Goal: Information Seeking & Learning: Check status

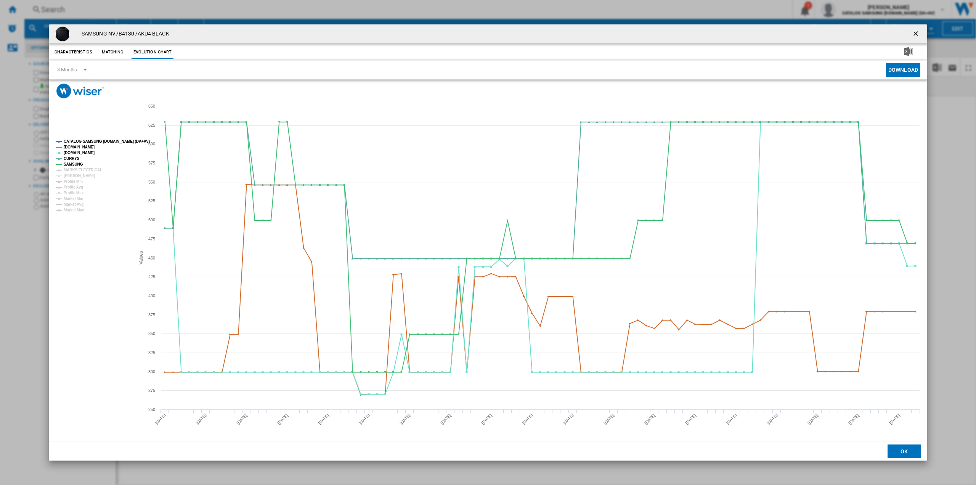
click at [918, 33] on ng-md-icon "getI18NText('BUTTONS.CLOSE_DIALOG')" at bounding box center [916, 34] width 9 height 9
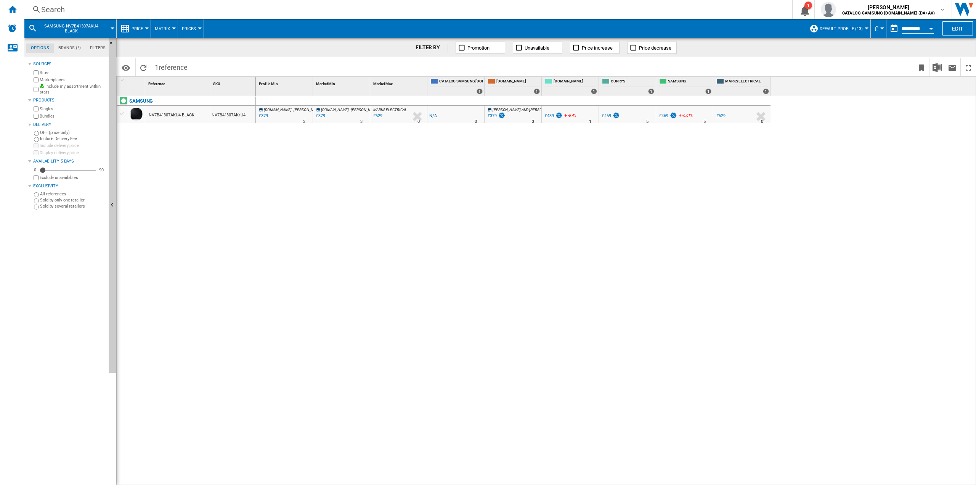
click at [76, 8] on div "Search" at bounding box center [406, 9] width 731 height 11
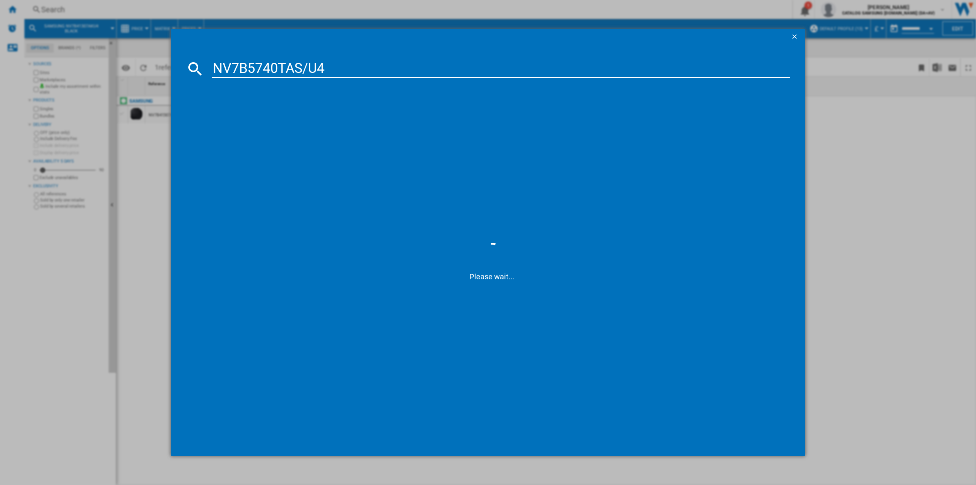
type input "NV7B5740TAS/U4"
drag, startPoint x: 335, startPoint y: 65, endPoint x: 197, endPoint y: 65, distance: 138.4
click at [197, 65] on div "NV7B5740TAS/U4" at bounding box center [488, 68] width 604 height 18
click at [273, 116] on div "SAMSUNG NV7B5740TASU4 STAINLESS STEEL" at bounding box center [493, 118] width 571 height 8
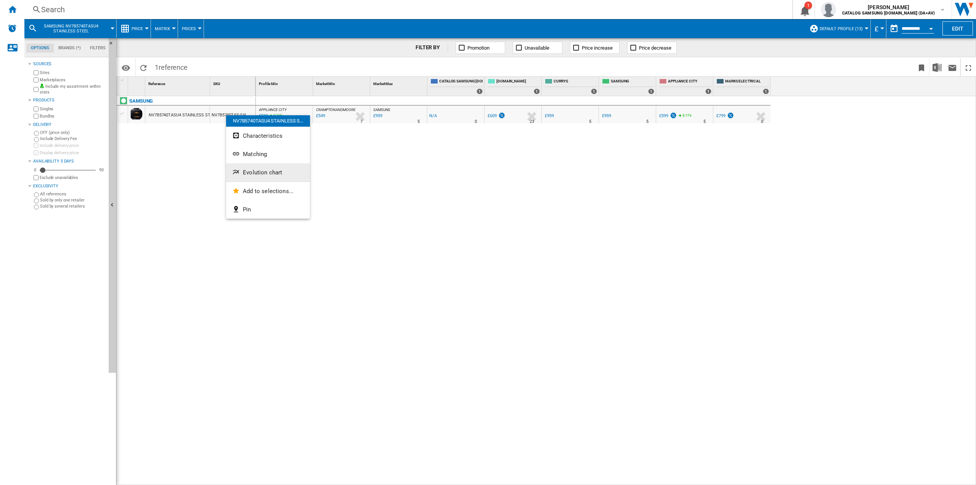
click at [259, 175] on span "Evolution chart" at bounding box center [262, 172] width 39 height 7
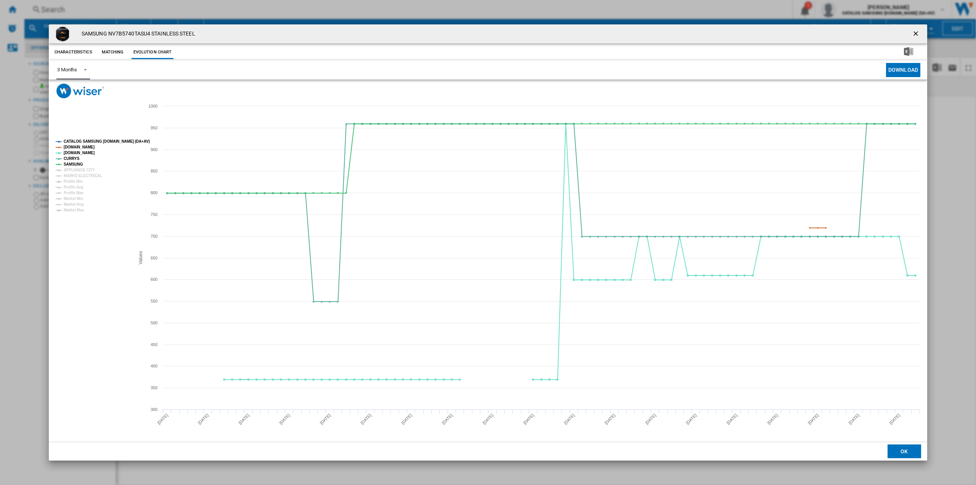
click at [75, 70] on div "3 Months" at bounding box center [67, 70] width 20 height 6
click at [84, 90] on md-option "6 Months" at bounding box center [77, 88] width 52 height 18
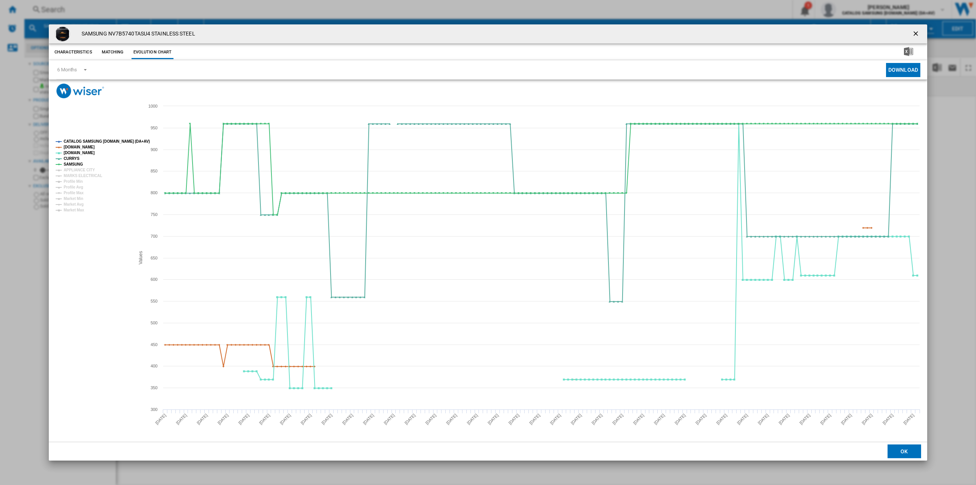
click at [914, 30] on ng-md-icon "getI18NText('BUTTONS.CLOSE_DIALOG')" at bounding box center [916, 34] width 9 height 9
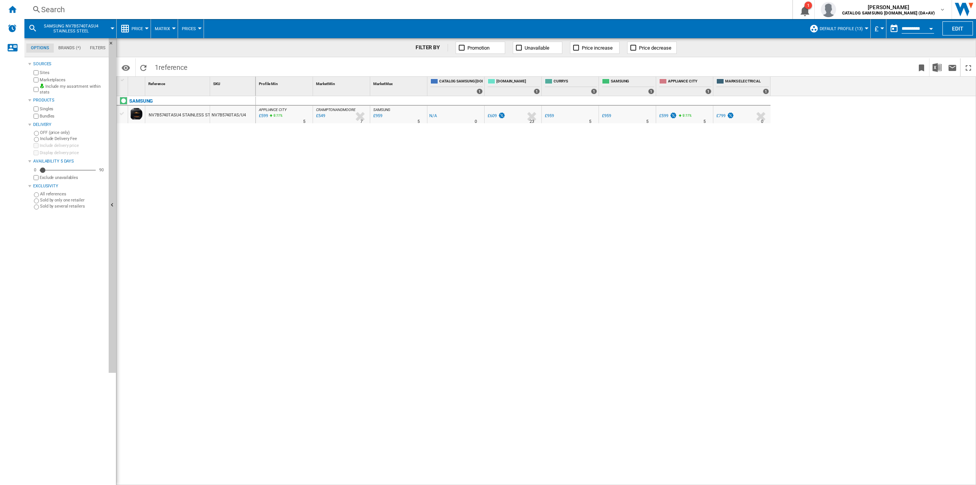
click at [138, 6] on div "Search" at bounding box center [406, 9] width 731 height 11
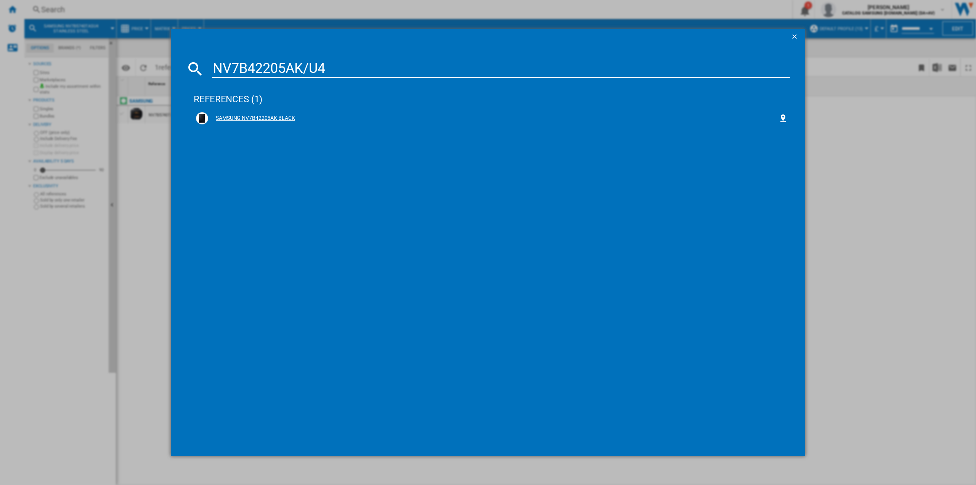
type input "NV7B42205AK/U4"
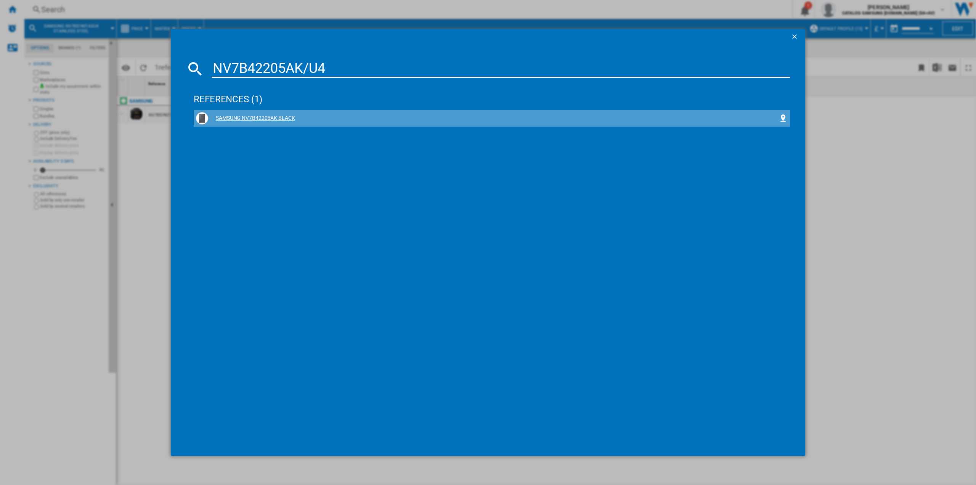
click at [257, 115] on div "SAMSUNG NV7B42205AK BLACK" at bounding box center [493, 118] width 571 height 8
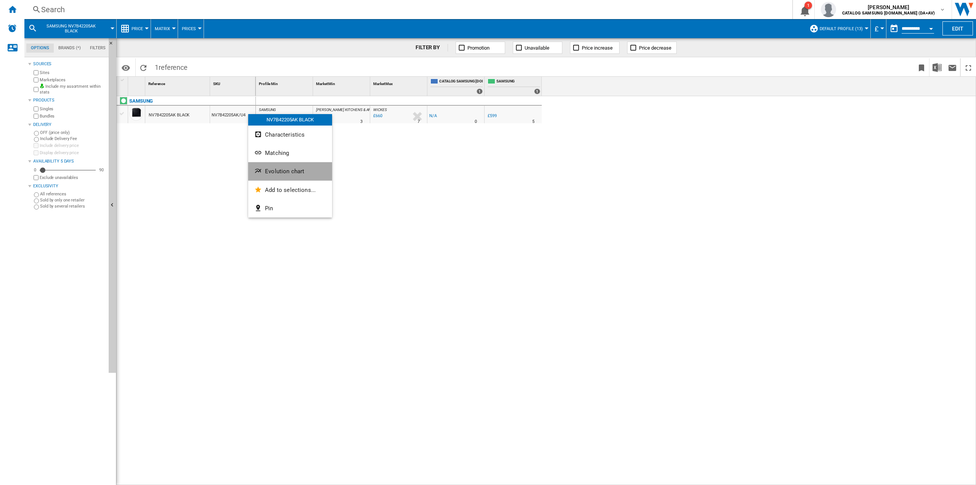
click at [283, 173] on span "Evolution chart" at bounding box center [284, 171] width 39 height 7
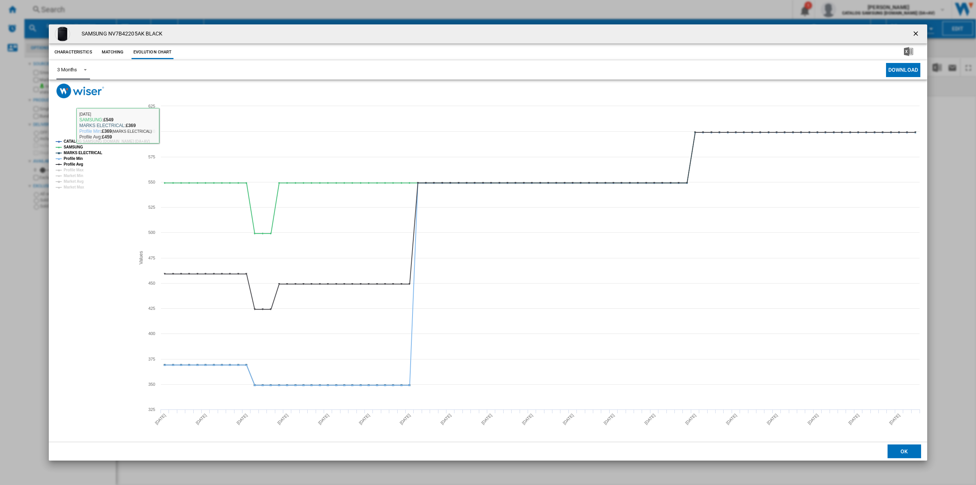
click at [81, 71] on span "Product popup" at bounding box center [83, 69] width 9 height 7
click at [76, 88] on div "6 Months" at bounding box center [67, 88] width 20 height 7
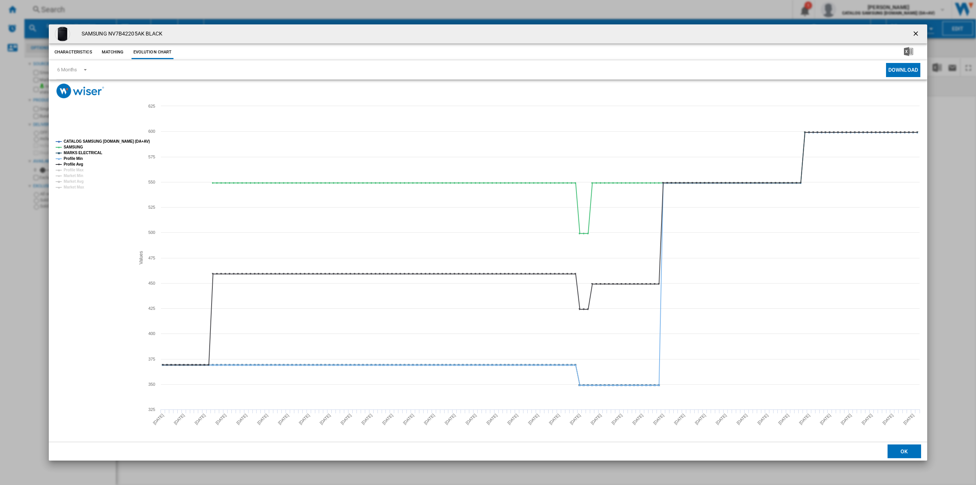
click at [913, 31] on ng-md-icon "getI18NText('BUTTONS.CLOSE_DIALOG')" at bounding box center [916, 34] width 9 height 9
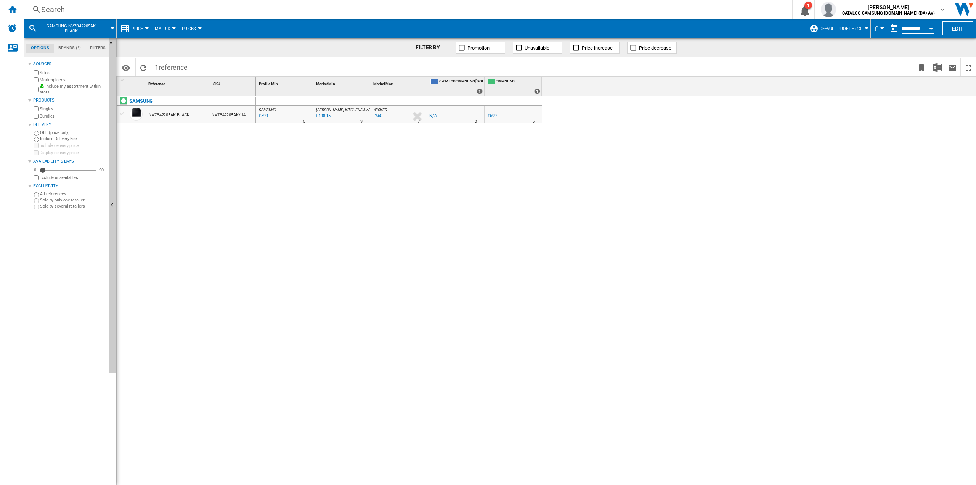
click at [102, 7] on div "Search" at bounding box center [406, 9] width 731 height 11
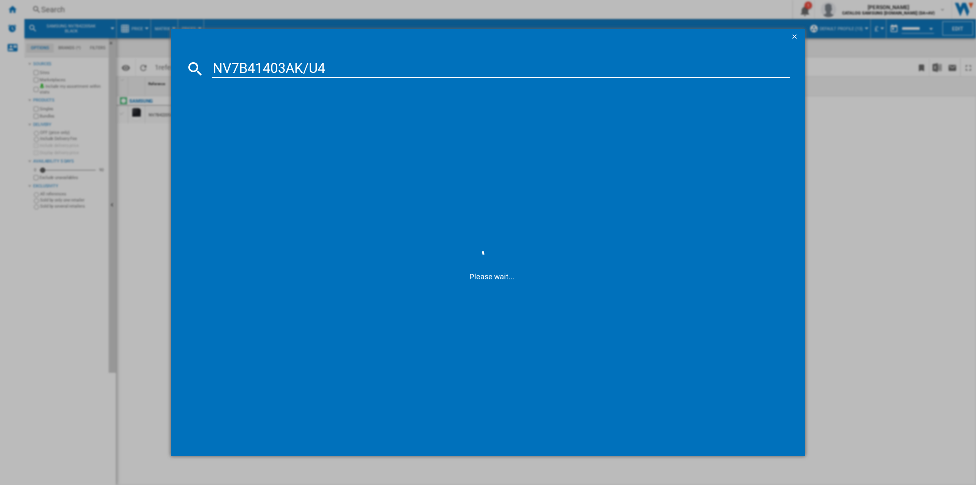
type input "NV7B41403AK/U4"
click at [339, 247] on div "references (1) SAMSUNG NV7B41403AK BLACK" at bounding box center [492, 261] width 596 height 358
click at [283, 115] on div "SAMSUNG NV7B41403AK BLACK" at bounding box center [493, 118] width 571 height 8
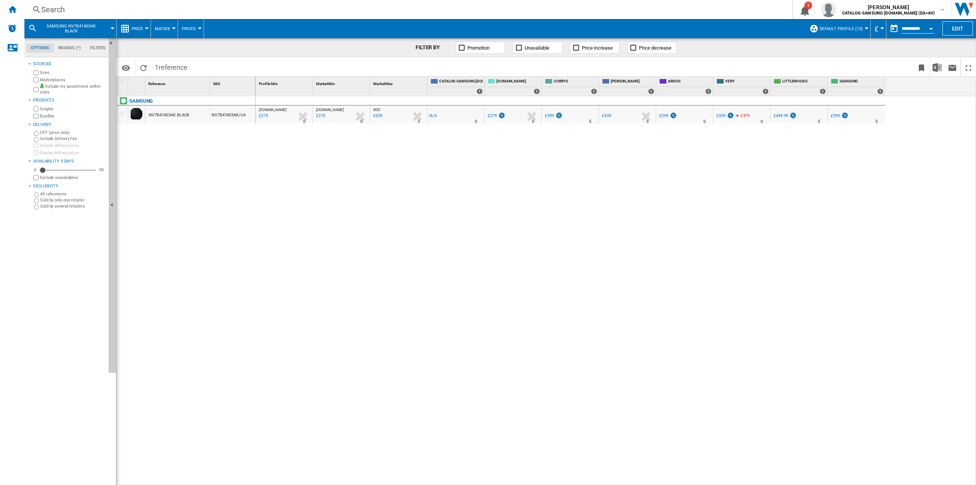
click at [397, 303] on div "[DOMAIN_NAME] : AO -1.0 % £279 % N/A 0 [DOMAIN_NAME] : AO [DOMAIN_NAME] : AO -1…" at bounding box center [616, 290] width 721 height 389
click at [300, 172] on span "Evolution chart" at bounding box center [317, 173] width 39 height 7
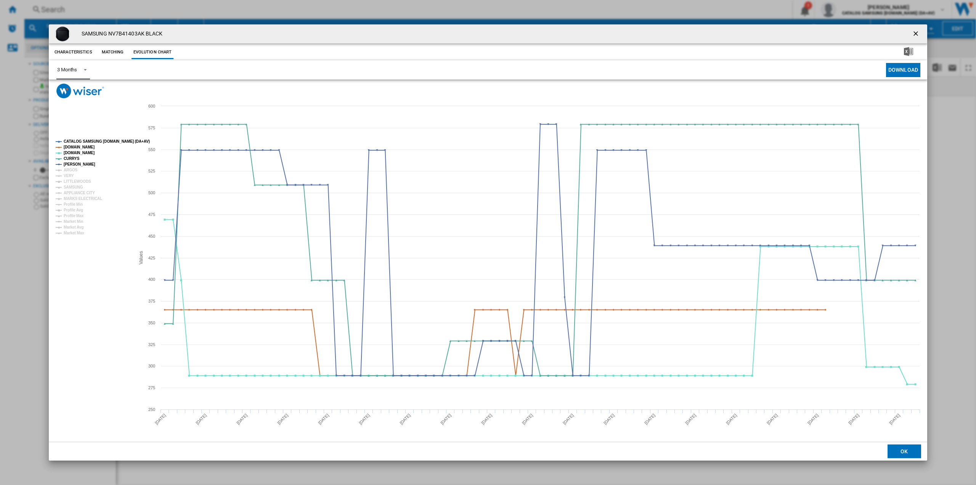
click at [80, 71] on span "Product popup" at bounding box center [83, 69] width 9 height 7
click at [74, 87] on div "6 Months" at bounding box center [67, 88] width 20 height 7
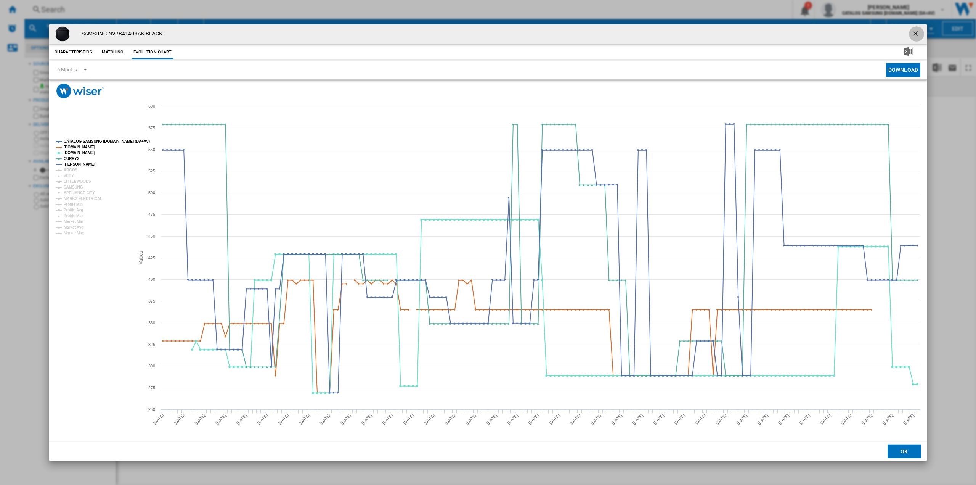
click at [916, 34] on ng-md-icon "getI18NText('BUTTONS.CLOSE_DIALOG')" at bounding box center [916, 34] width 9 height 9
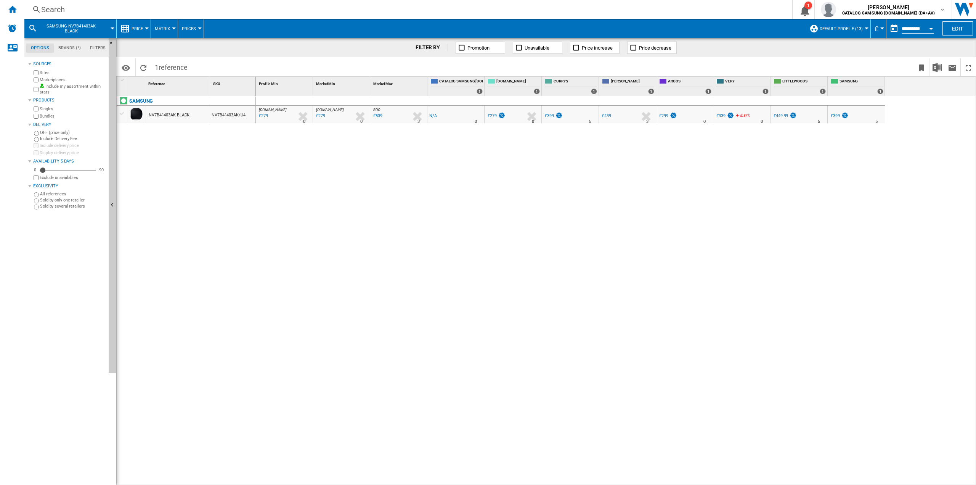
click at [138, 14] on div "Search" at bounding box center [406, 9] width 731 height 11
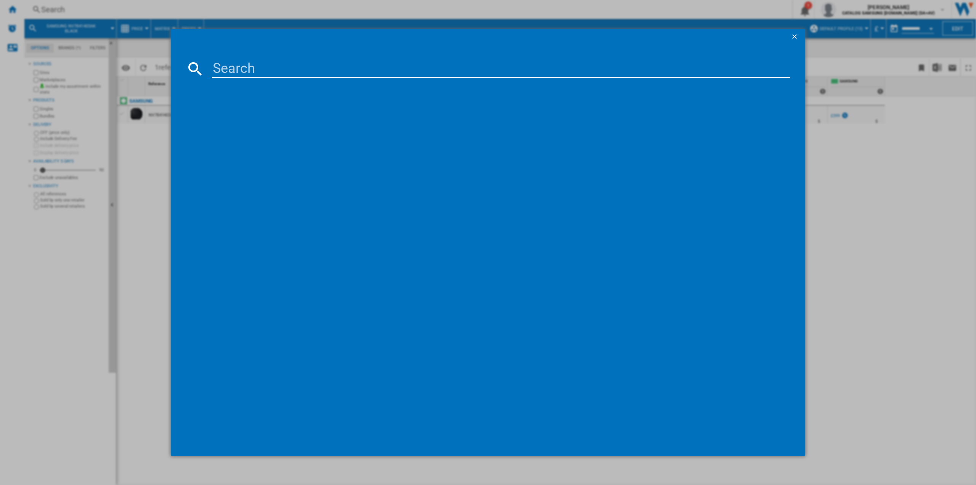
click at [239, 65] on input at bounding box center [501, 68] width 578 height 18
type input "B64FS31G0B"
click at [275, 113] on div "[PERSON_NAME] B64FS31G0B GRAPHITE GREY" at bounding box center [492, 118] width 592 height 12
click at [244, 120] on div "[PERSON_NAME] B64FS31G0B GRAPHITE GREY" at bounding box center [493, 118] width 571 height 8
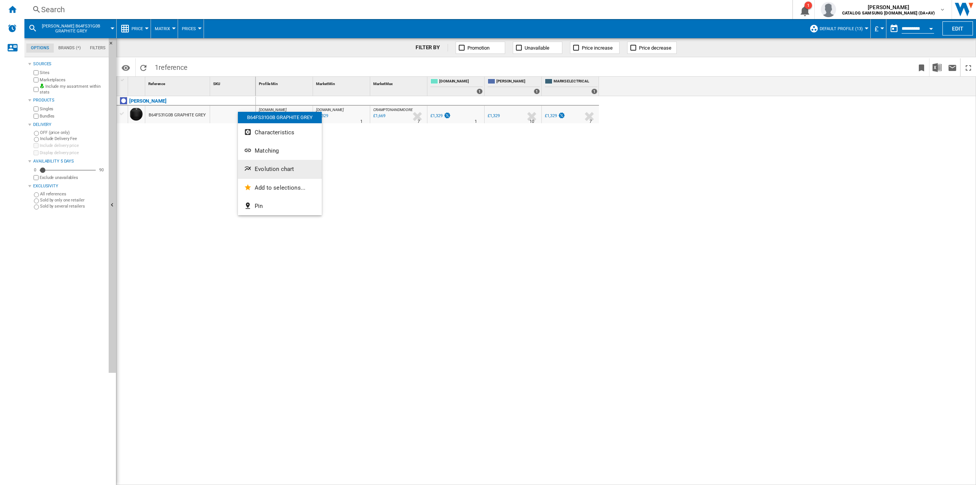
click at [267, 172] on span "Evolution chart" at bounding box center [274, 169] width 39 height 7
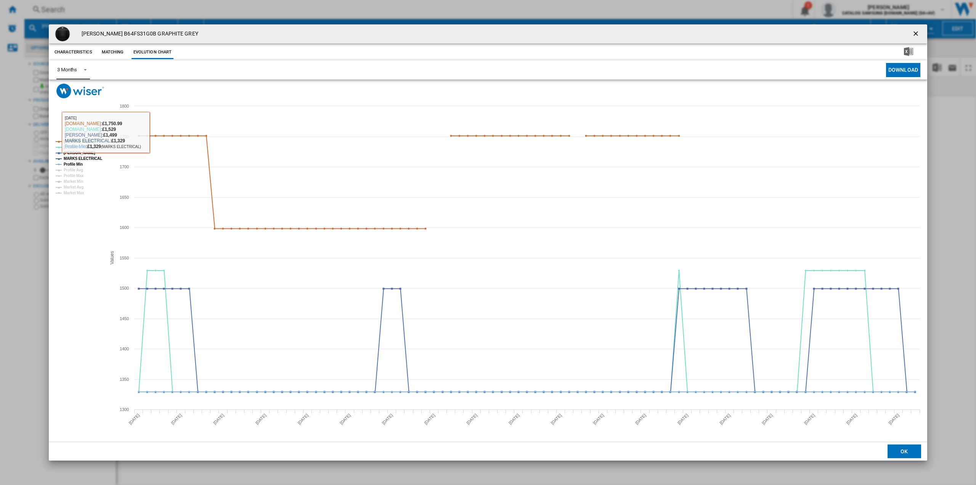
click at [73, 72] on div "3 Months" at bounding box center [67, 70] width 20 height 6
click at [71, 91] on div "6 Months" at bounding box center [67, 88] width 20 height 7
